Goal: Check status: Check status

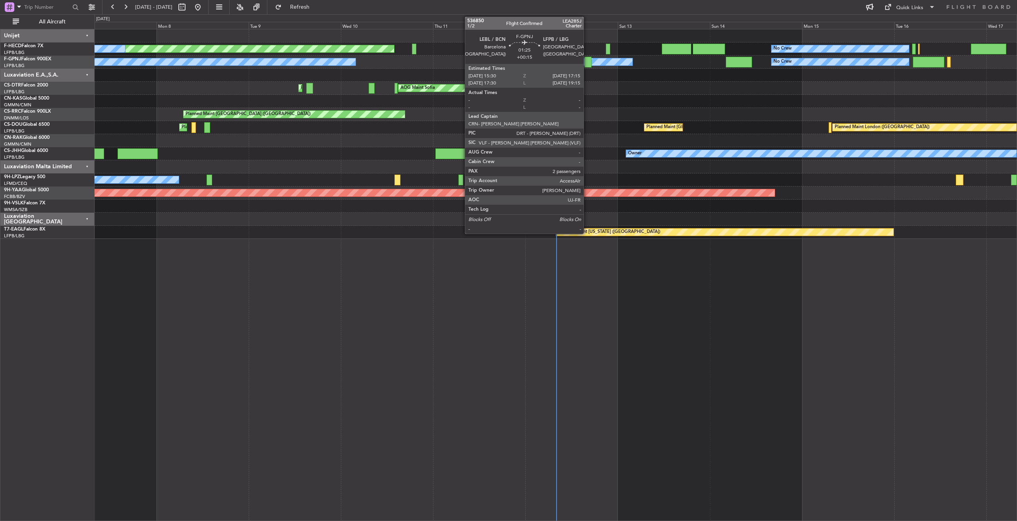
click at [587, 63] on div at bounding box center [587, 62] width 7 height 11
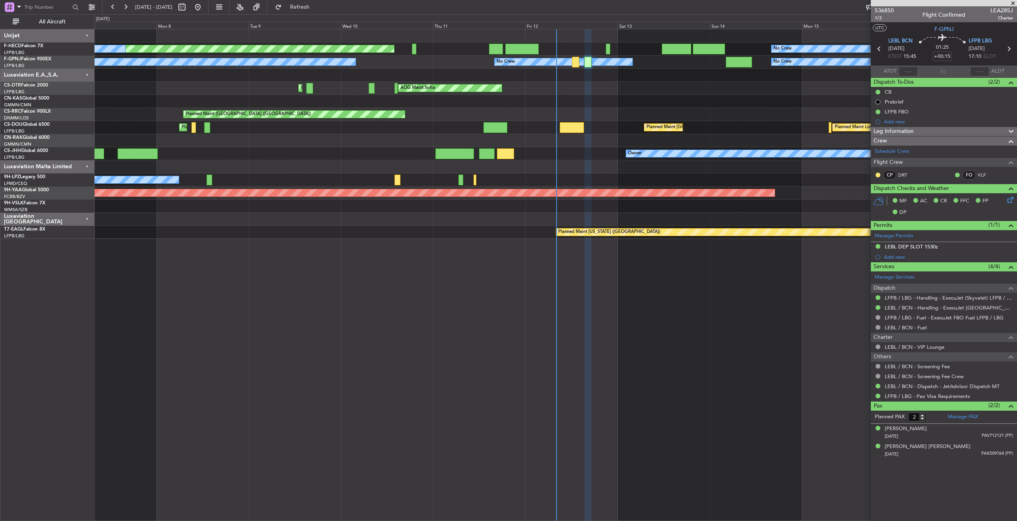
click at [1012, 2] on span at bounding box center [1013, 3] width 8 height 7
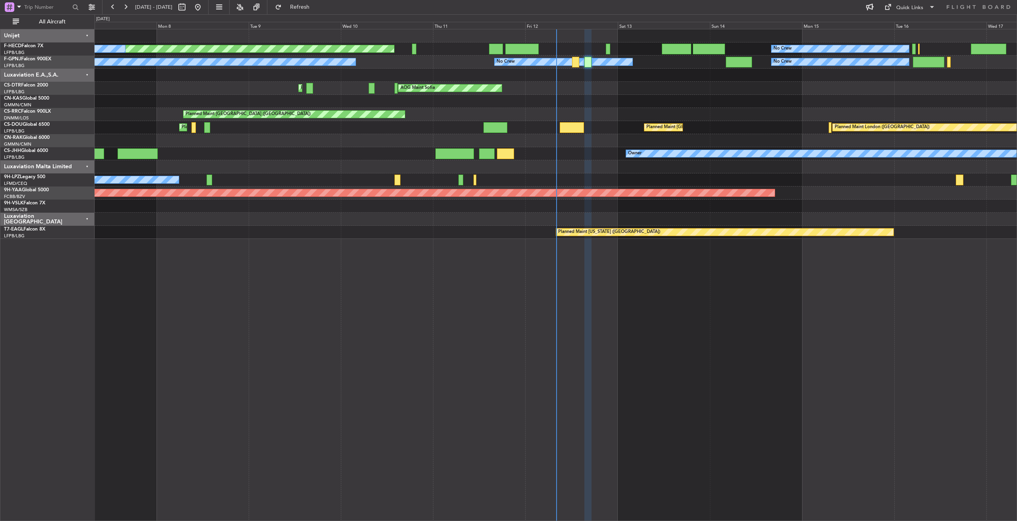
type input "0"
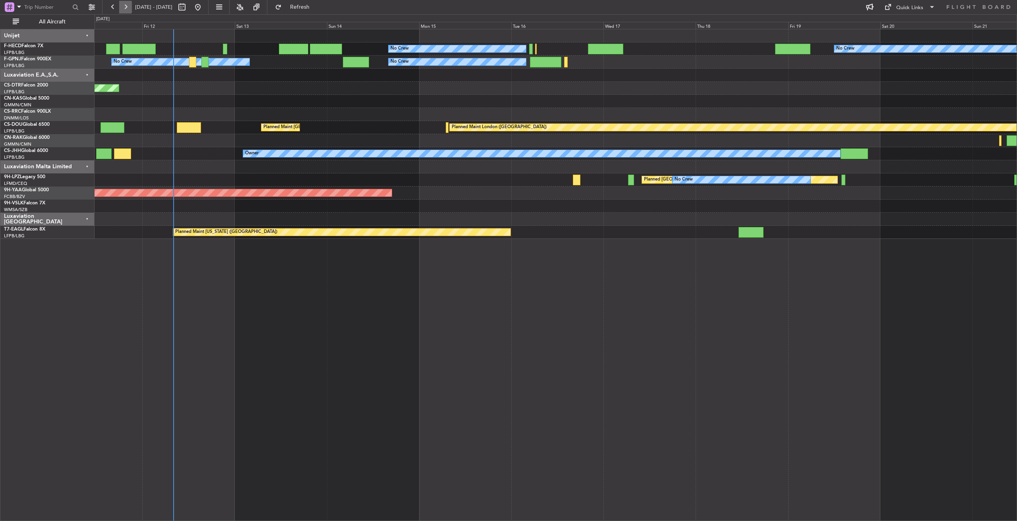
click at [124, 8] on button at bounding box center [125, 7] width 13 height 13
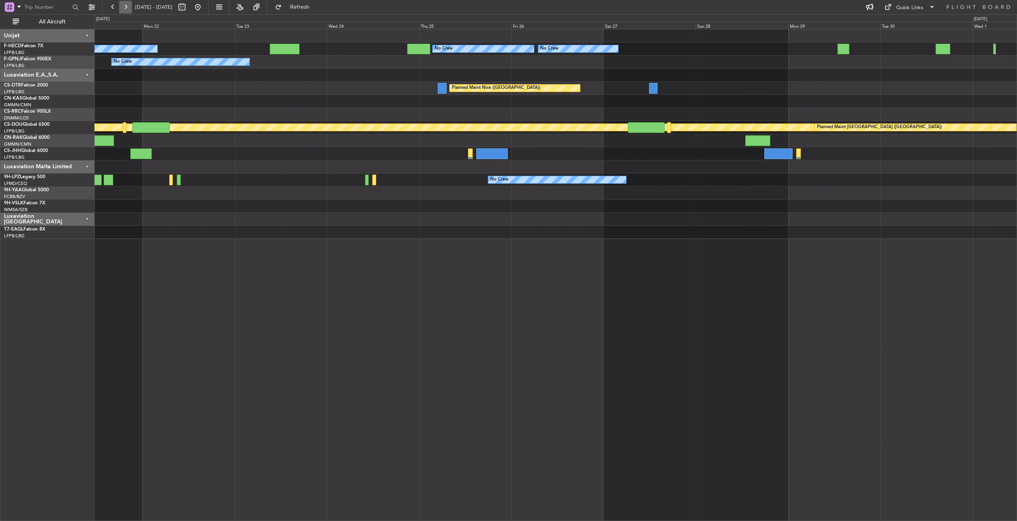
click at [124, 8] on button at bounding box center [125, 7] width 13 height 13
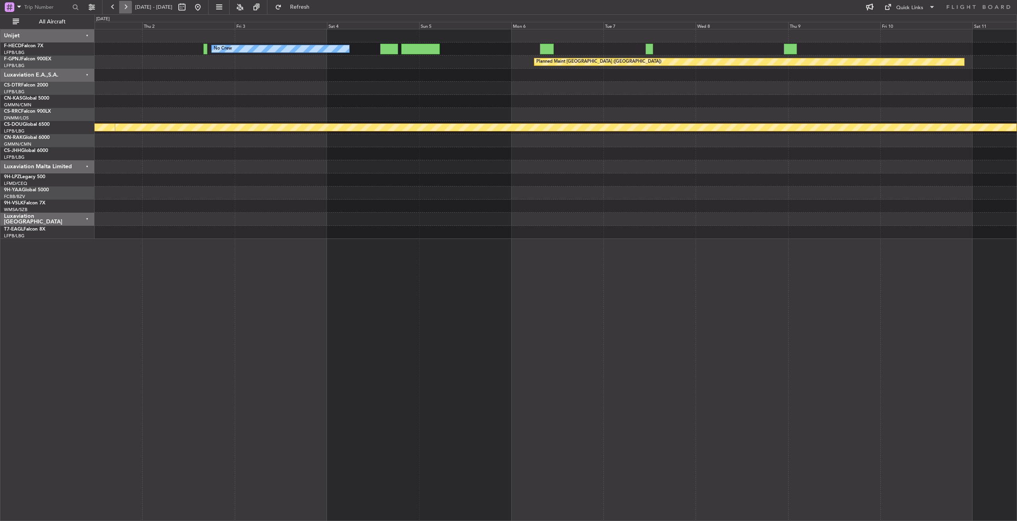
click at [124, 8] on button at bounding box center [125, 7] width 13 height 13
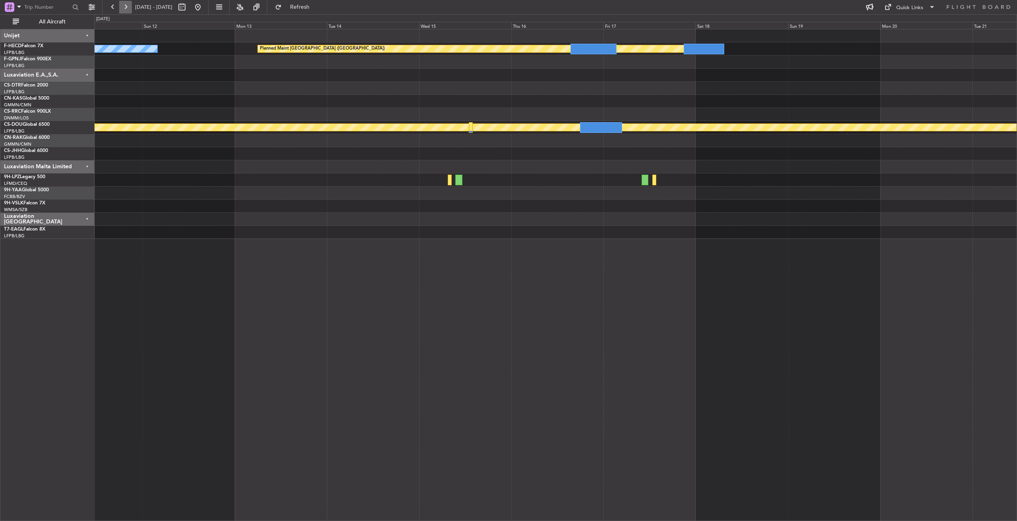
click at [124, 8] on button at bounding box center [125, 7] width 13 height 13
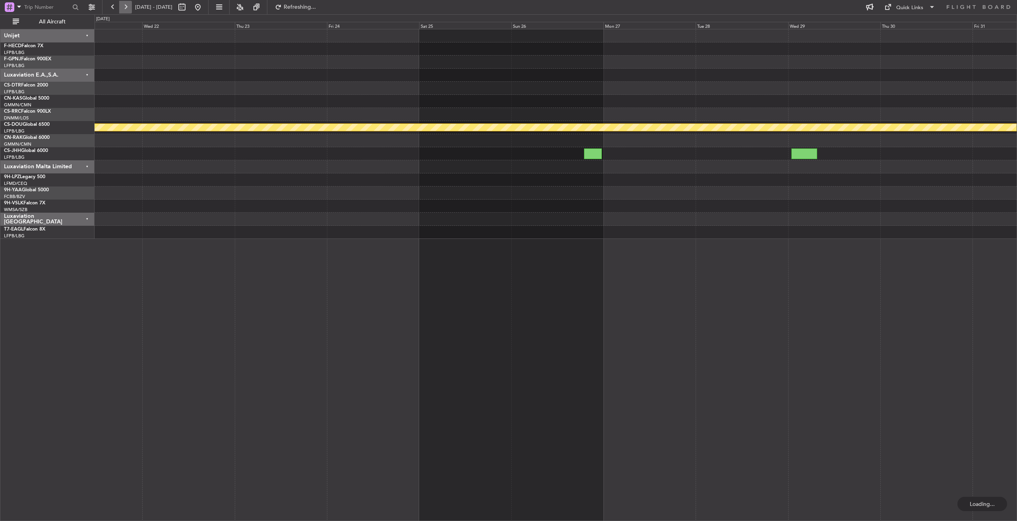
click at [124, 8] on button at bounding box center [125, 7] width 13 height 13
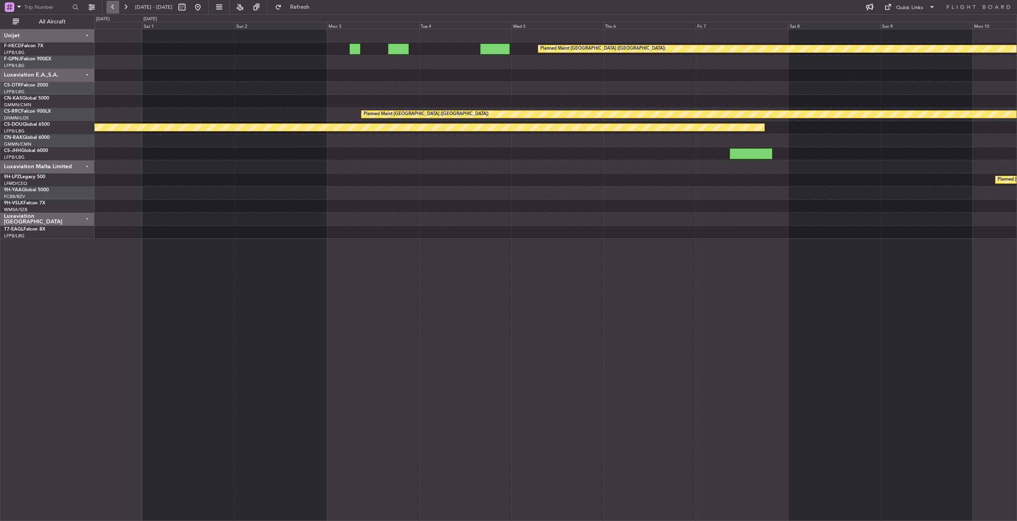
click at [115, 2] on button at bounding box center [112, 7] width 13 height 13
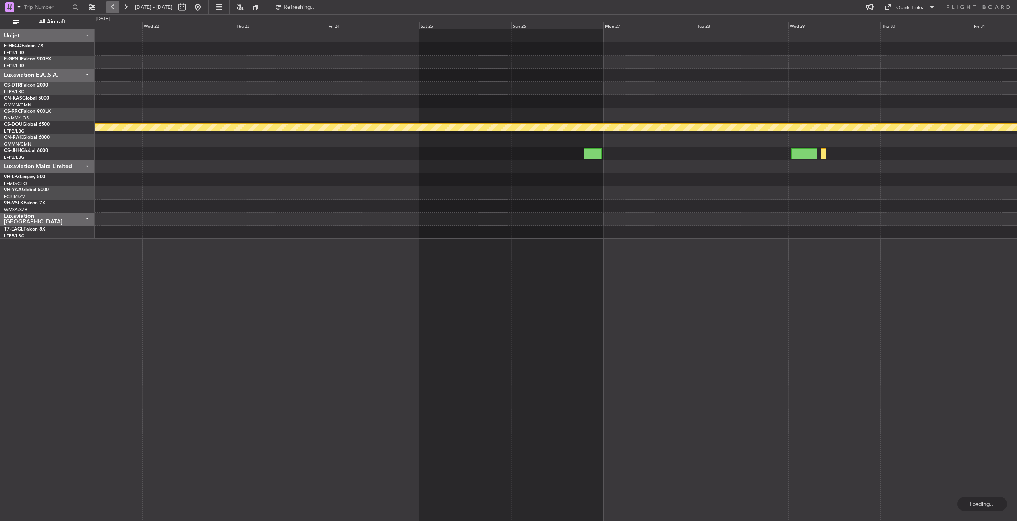
click at [115, 2] on button at bounding box center [112, 7] width 13 height 13
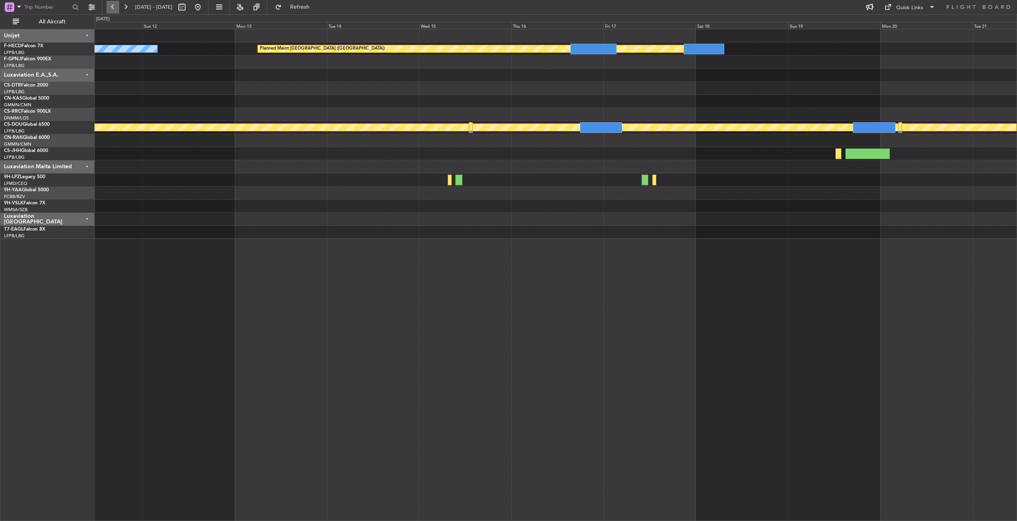
click at [115, 2] on button at bounding box center [112, 7] width 13 height 13
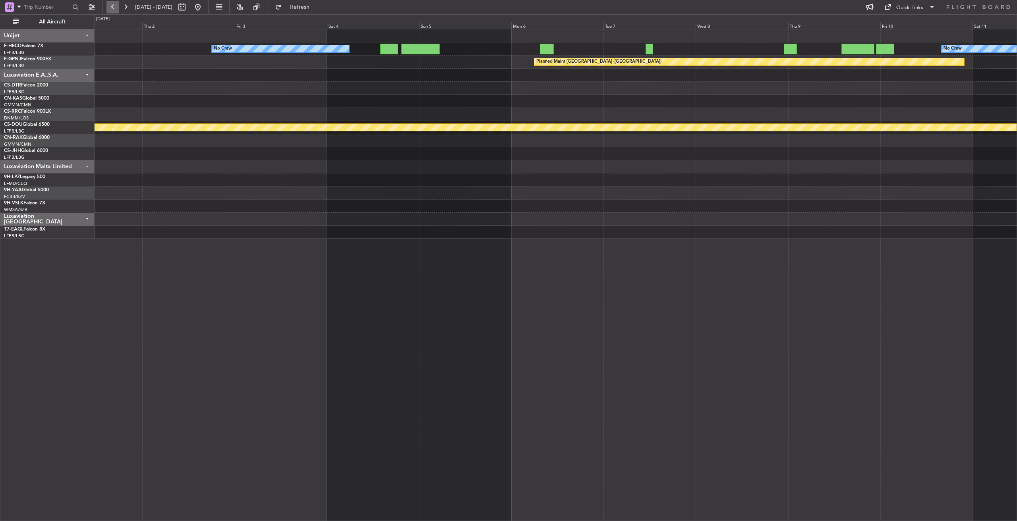
click at [115, 2] on button at bounding box center [112, 7] width 13 height 13
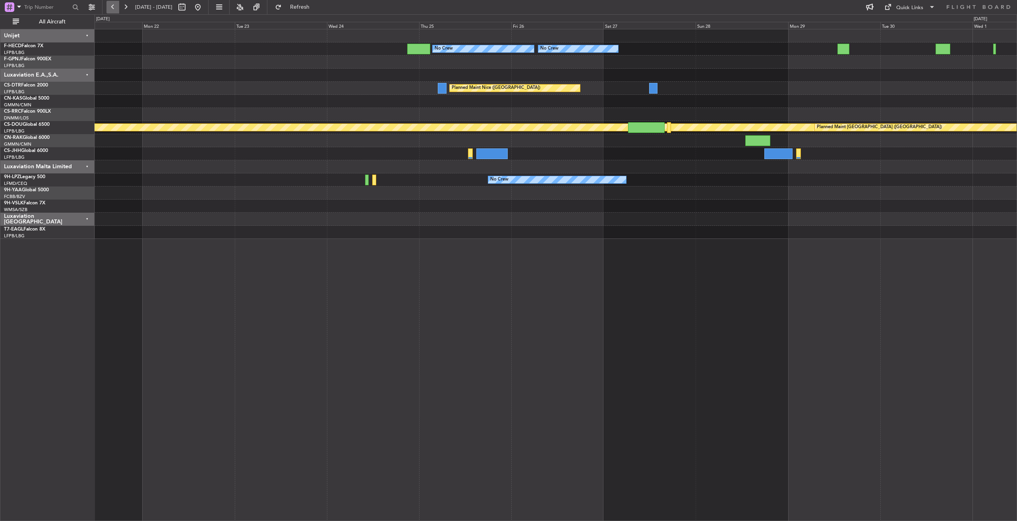
click at [115, 2] on button at bounding box center [112, 7] width 13 height 13
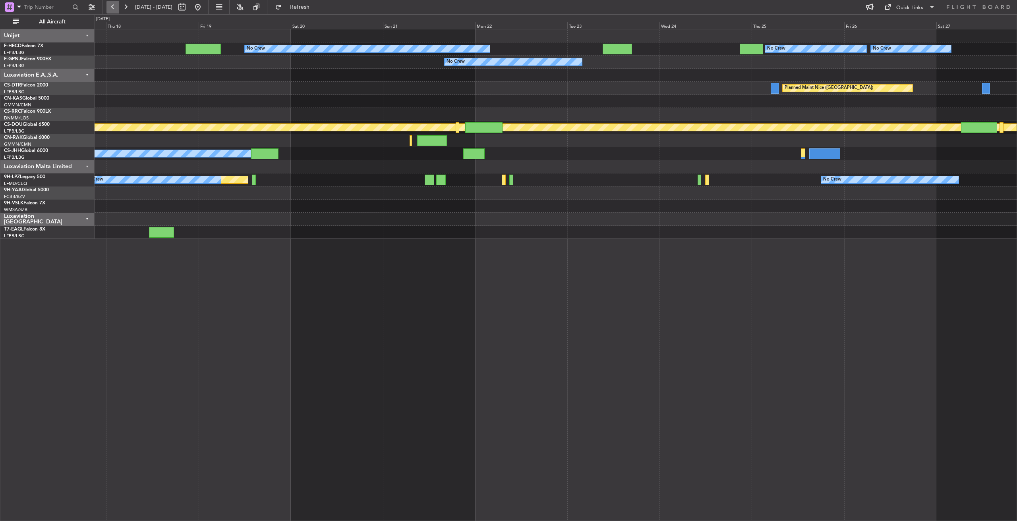
click at [113, 5] on button at bounding box center [112, 7] width 13 height 13
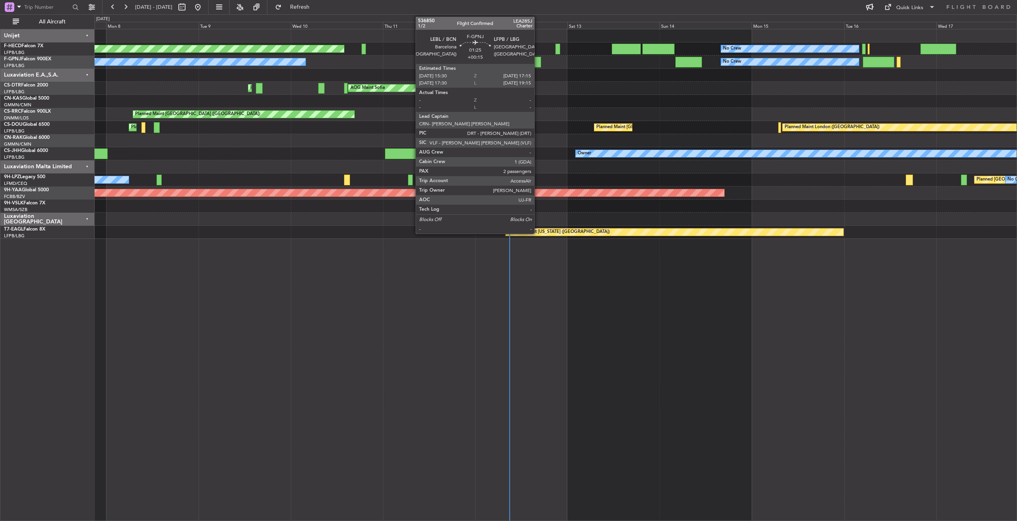
click at [538, 62] on div at bounding box center [537, 62] width 7 height 11
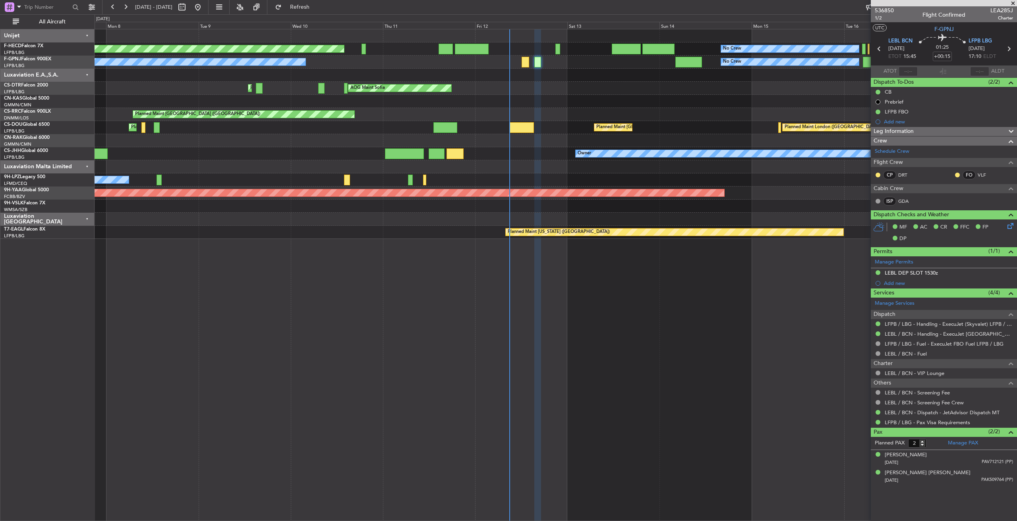
click at [1012, 3] on span at bounding box center [1013, 3] width 8 height 7
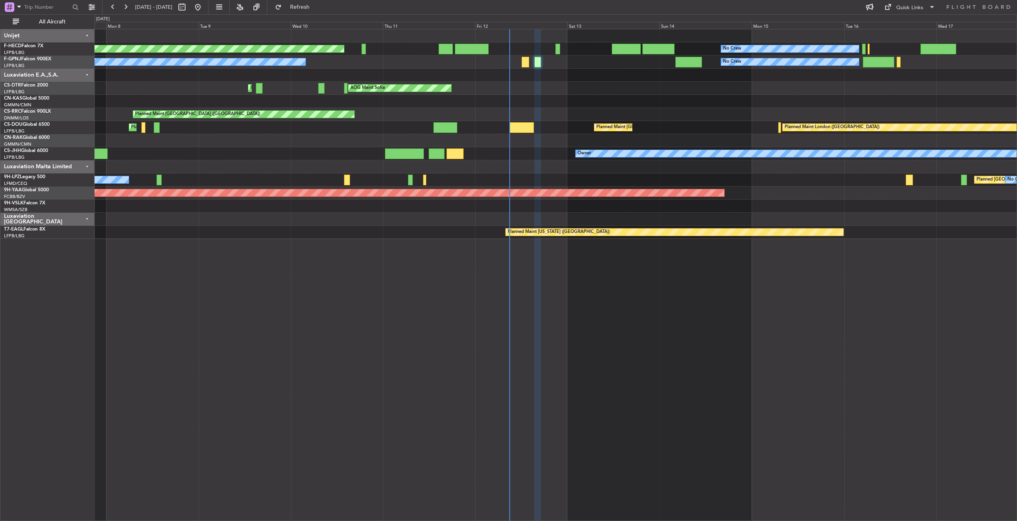
type input "0"
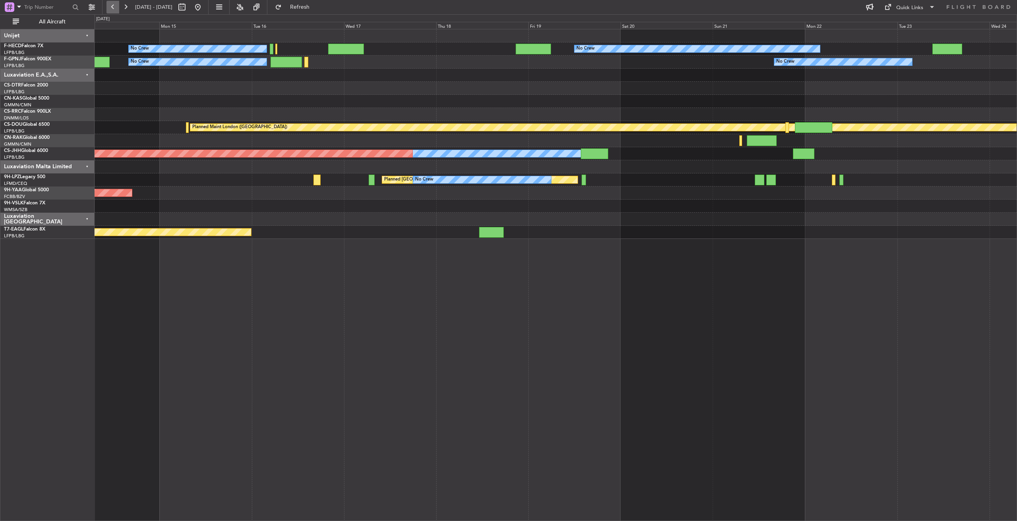
click at [116, 5] on button at bounding box center [112, 7] width 13 height 13
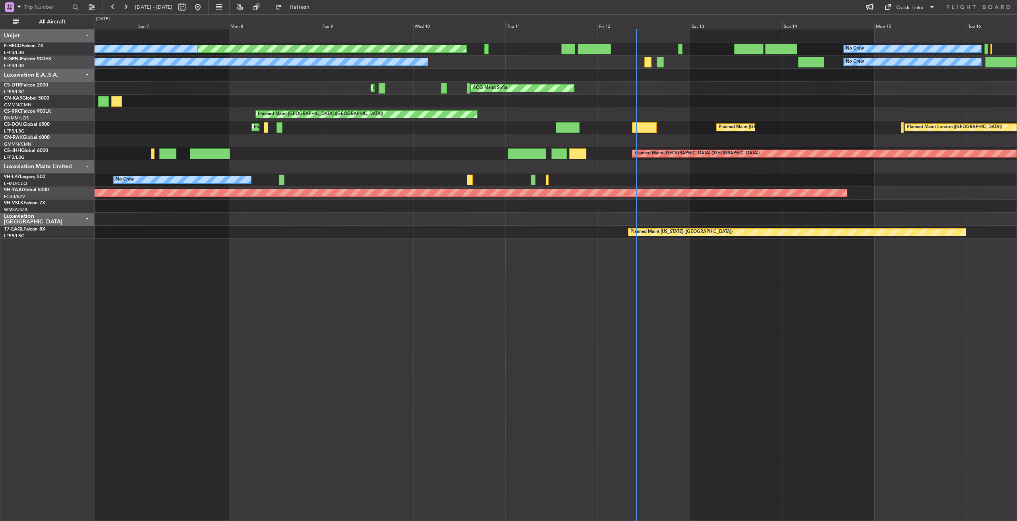
click at [796, 326] on div "Planned Maint [GEOGRAPHIC_DATA] ([GEOGRAPHIC_DATA]) No Crew No Crew No Crew No …" at bounding box center [508, 267] width 1017 height 507
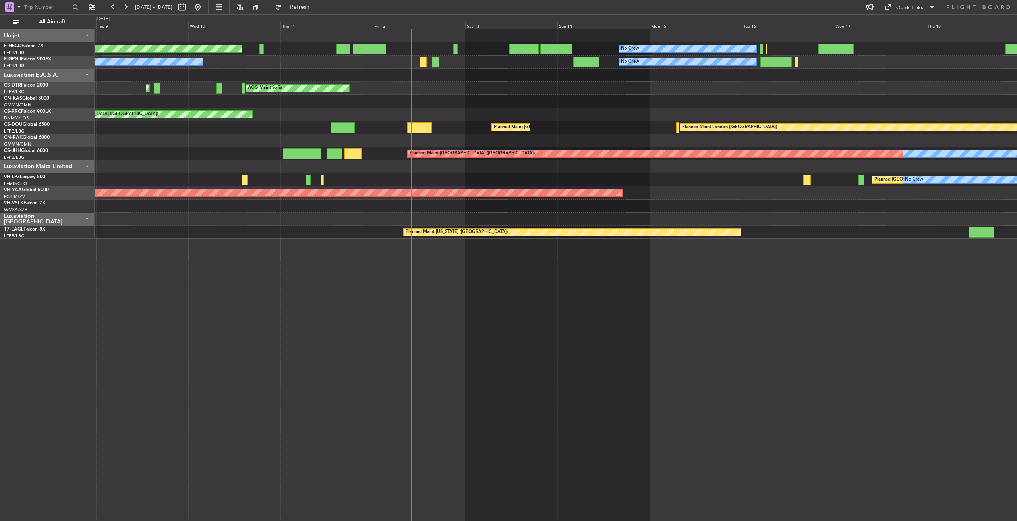
click at [781, 432] on div "Planned Maint [GEOGRAPHIC_DATA] ([GEOGRAPHIC_DATA]) No Crew No Crew No Crew No …" at bounding box center [556, 275] width 922 height 493
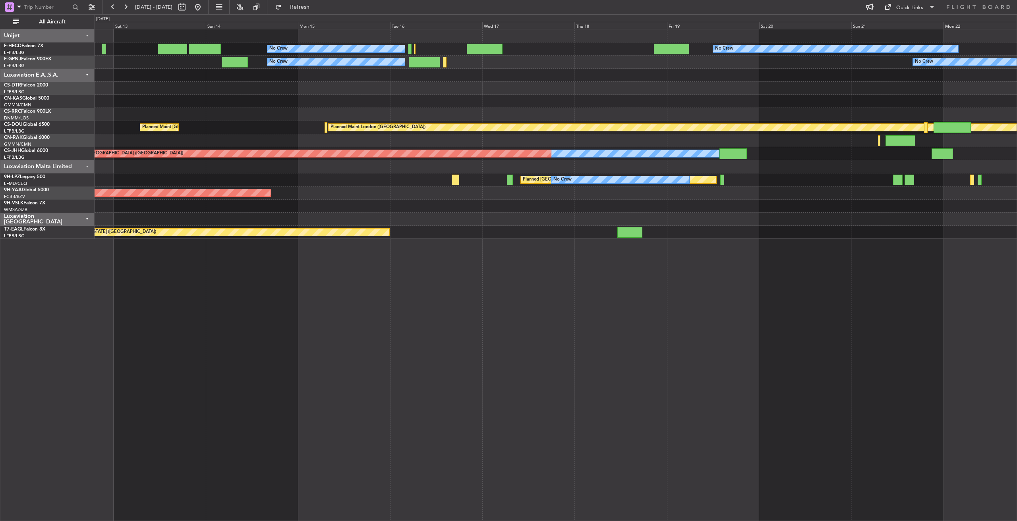
click at [550, 258] on div "No Crew No Crew No Crew Planned Maint [GEOGRAPHIC_DATA] ([GEOGRAPHIC_DATA]) Pla…" at bounding box center [556, 275] width 922 height 493
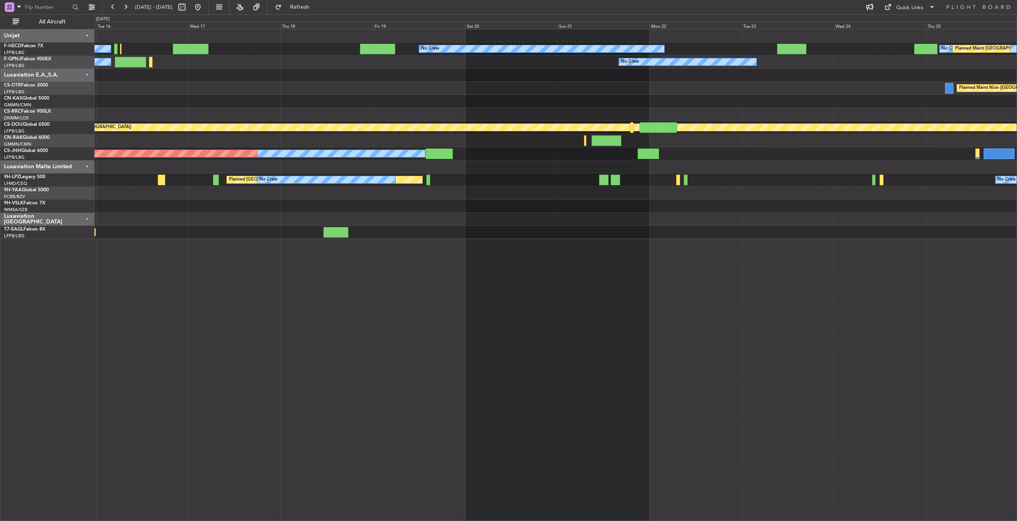
click at [419, 99] on div "No Crew No Crew No Crew Planned Maint [GEOGRAPHIC_DATA] ([GEOGRAPHIC_DATA]) No …" at bounding box center [556, 134] width 922 height 210
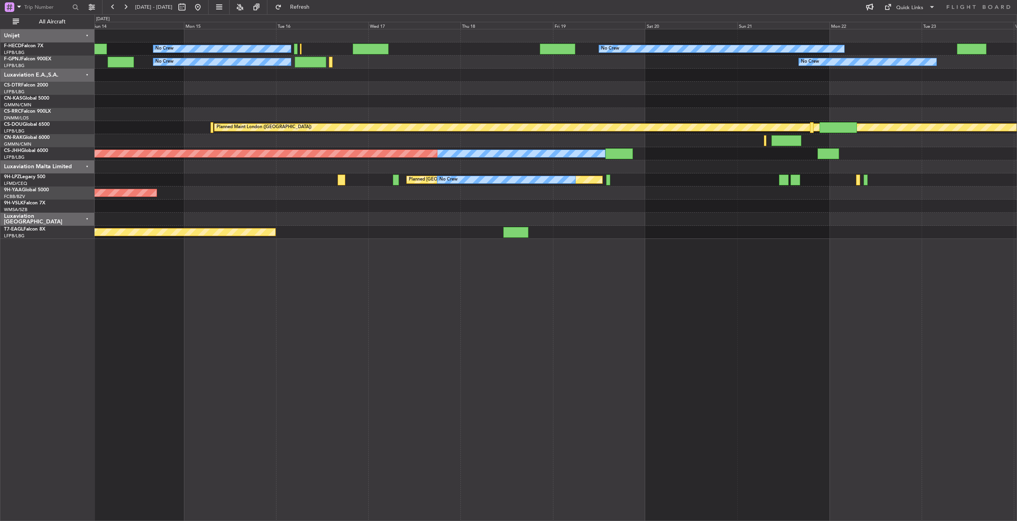
click at [1016, 108] on div "No Crew No Crew No Crew Planned Maint [GEOGRAPHIC_DATA] ([GEOGRAPHIC_DATA]) No …" at bounding box center [508, 267] width 1017 height 507
